Goal: Information Seeking & Learning: Learn about a topic

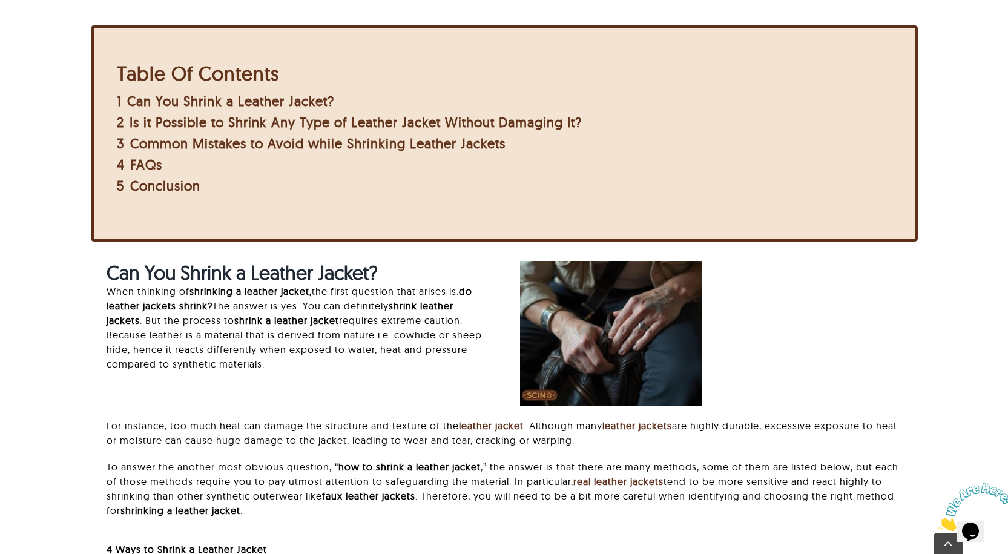
scroll to position [545, 0]
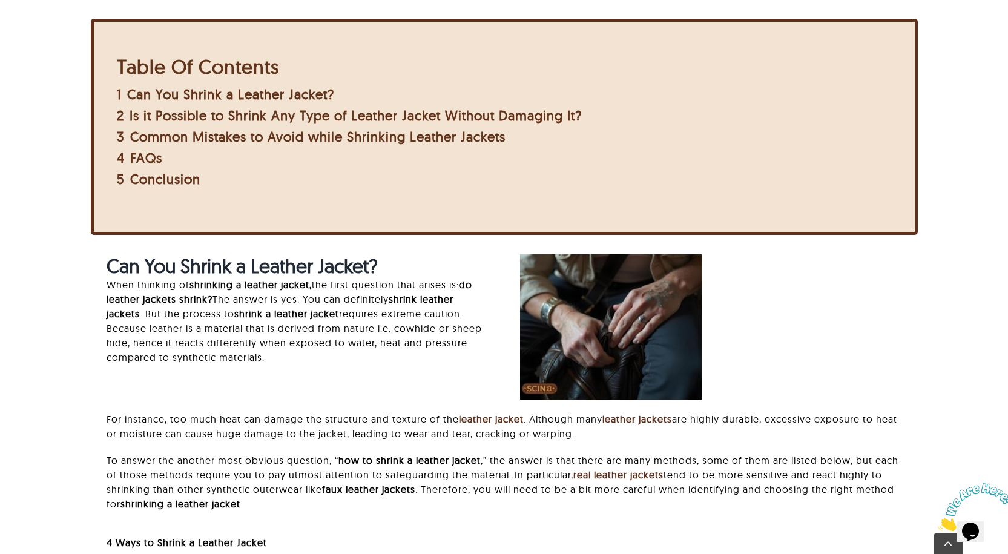
drag, startPoint x: 953, startPoint y: 193, endPoint x: 926, endPoint y: 232, distance: 47.0
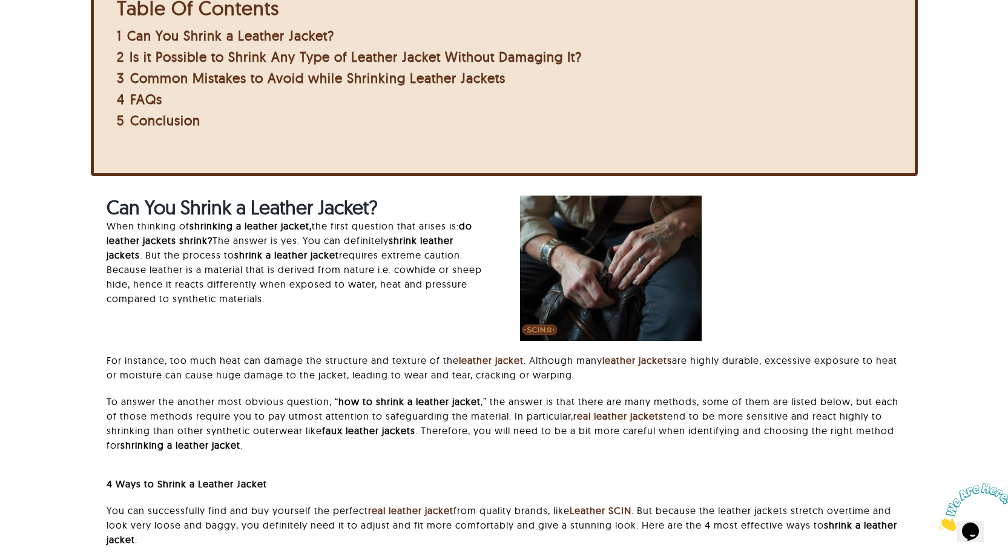
scroll to position [484, 0]
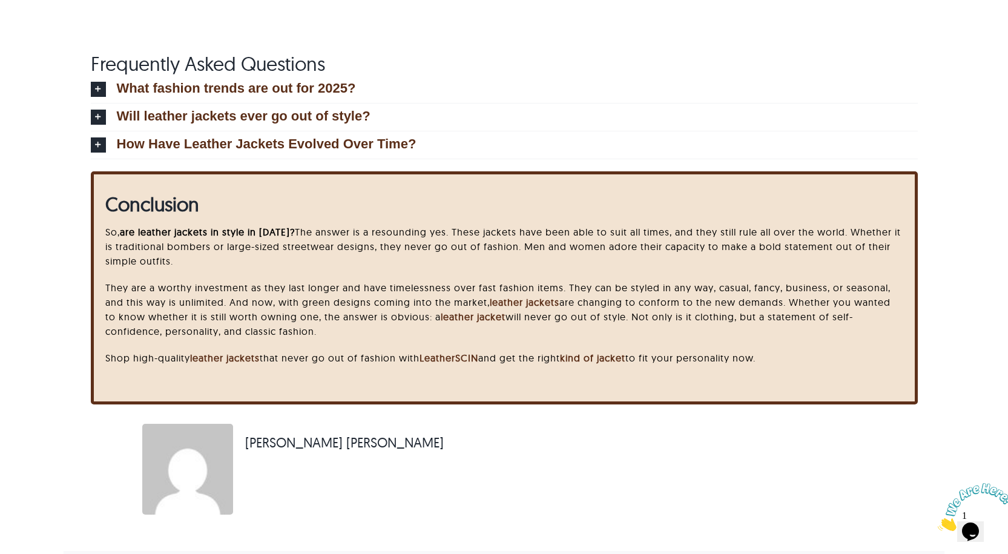
scroll to position [5631, 0]
